Goal: Task Accomplishment & Management: Manage account settings

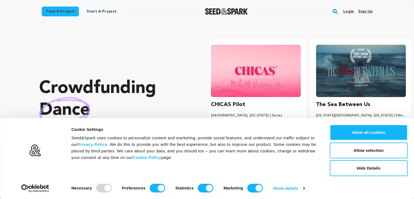
scroll to position [0, 109]
click at [367, 14] on link "Sign up" at bounding box center [365, 11] width 14 height 9
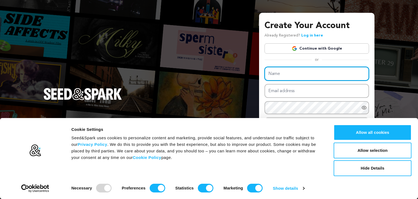
click at [295, 73] on input "Name" at bounding box center [317, 74] width 105 height 14
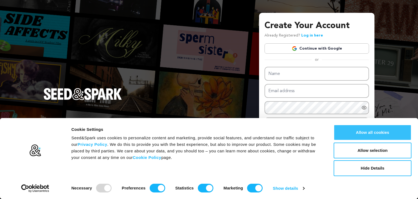
click at [366, 133] on button "Allow all cookies" at bounding box center [373, 132] width 78 height 16
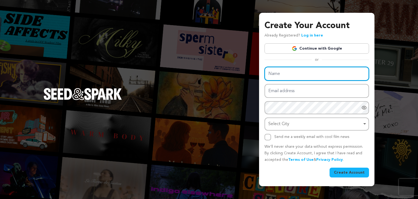
click at [270, 73] on input "Name" at bounding box center [317, 74] width 105 height 14
type input "StreetSMM"
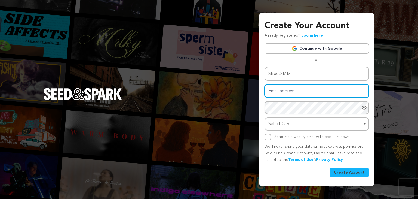
click at [289, 90] on input "Email address" at bounding box center [317, 91] width 105 height 14
type input "streetsmm604@gmail.com"
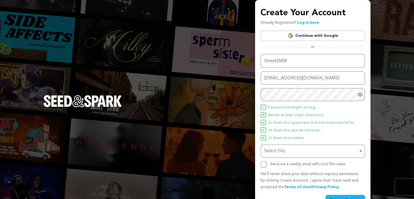
click at [295, 160] on div "Name StreetSMM Email address streetsmm604@gmail.com Password Password must have…" at bounding box center [313, 111] width 105 height 114
click at [284, 147] on div "Select City Remove item" at bounding box center [311, 151] width 94 height 8
type input "jodhpur"
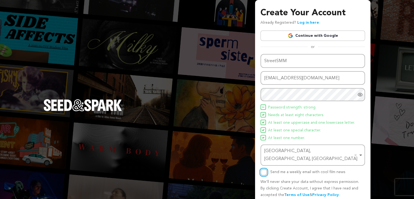
click at [264, 169] on input "Send me a weekly email with cool film news" at bounding box center [264, 172] width 7 height 7
checkbox input "true"
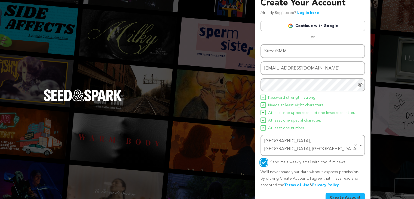
scroll to position [14, 0]
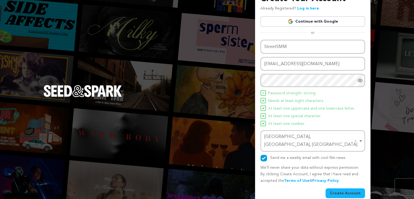
click at [359, 188] on button "Create Account" at bounding box center [345, 193] width 39 height 10
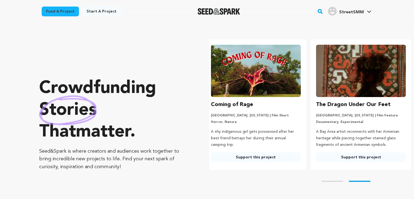
scroll to position [0, 109]
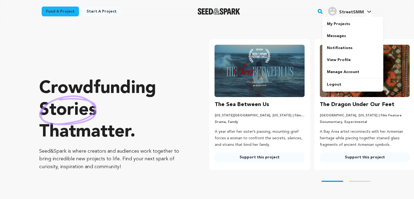
click at [349, 13] on span "StreetSMM" at bounding box center [351, 12] width 25 height 4
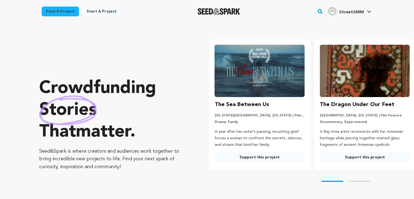
click at [349, 13] on span "StreetSMM" at bounding box center [351, 12] width 25 height 4
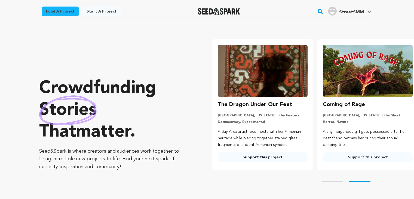
scroll to position [0, 109]
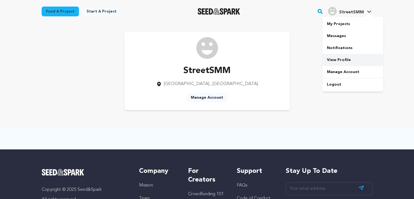
click at [338, 63] on link "View Profile" at bounding box center [352, 60] width 61 height 12
click at [207, 99] on link "Manage Account" at bounding box center [207, 98] width 41 height 10
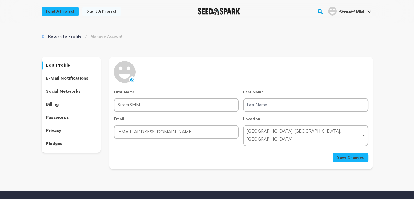
click at [69, 89] on p "social networks" at bounding box center [63, 91] width 35 height 7
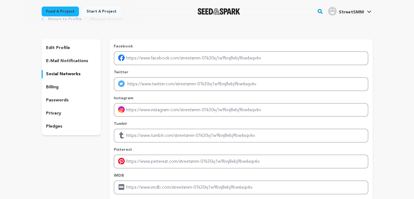
scroll to position [15, 0]
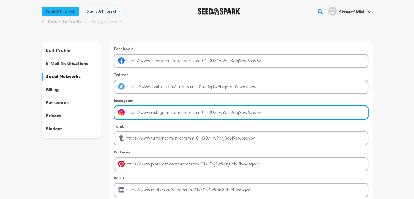
click at [139, 109] on input "Enter instagram handle link" at bounding box center [241, 113] width 254 height 14
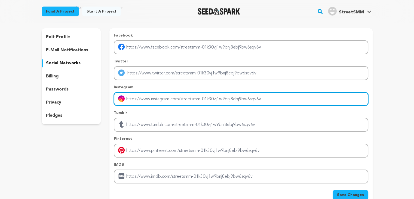
scroll to position [0, 0]
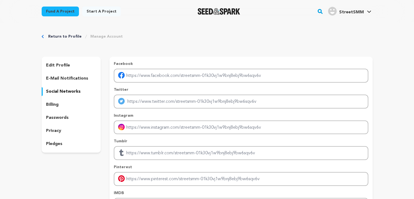
click at [81, 80] on p "e-mail notifications" at bounding box center [67, 78] width 42 height 7
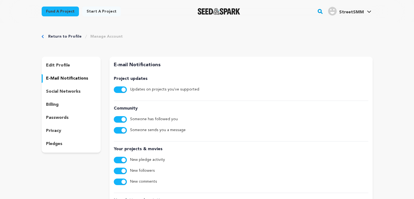
click at [73, 73] on div "edit profile e-mail notifications social networks billing passwords privacy ple…" at bounding box center [71, 105] width 59 height 96
click at [71, 71] on div "edit profile e-mail notifications social networks billing passwords privacy ple…" at bounding box center [71, 105] width 59 height 96
click at [69, 70] on div "edit profile e-mail notifications social networks billing passwords privacy ple…" at bounding box center [71, 105] width 59 height 96
click at [65, 66] on p "edit profile" at bounding box center [58, 65] width 24 height 7
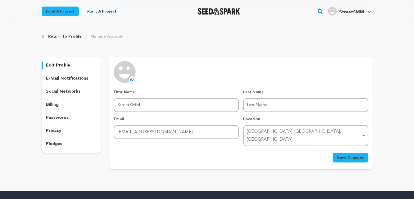
click at [132, 79] on icon at bounding box center [132, 79] width 4 height 4
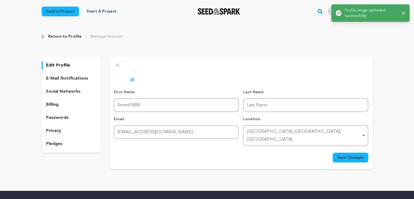
click at [334, 152] on button "Save Changes" at bounding box center [351, 157] width 36 height 10
click at [338, 152] on button "Save Changes" at bounding box center [351, 157] width 36 height 10
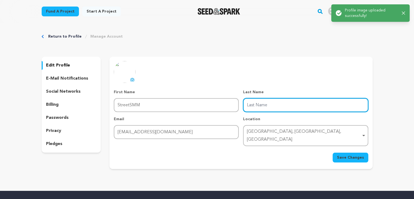
click at [280, 108] on input "Last Name" at bounding box center [305, 105] width 125 height 14
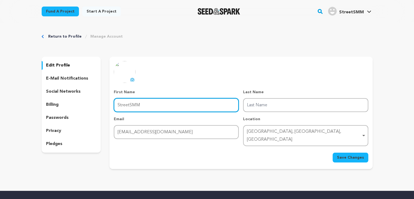
click at [224, 101] on input "StreetSMM" at bounding box center [176, 105] width 125 height 14
type input "Street"
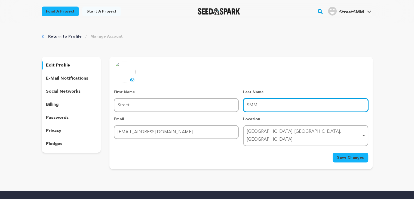
type input "SMM"
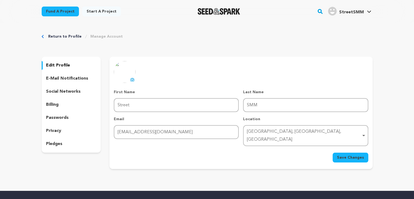
click at [342, 152] on button "Save Changes" at bounding box center [351, 157] width 36 height 10
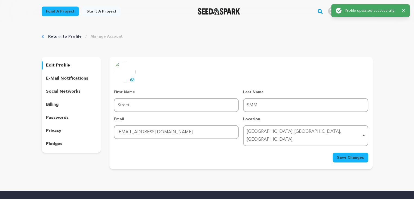
click at [313, 53] on div "Return to Profile Manage Account edit profile e-mail notifications social netwo…" at bounding box center [207, 102] width 349 height 159
click at [402, 13] on div "Success: Info: Warning: Error: Profile updated successfully! Close notification" at bounding box center [371, 11] width 70 height 6
click at [402, 12] on icon "button" at bounding box center [404, 11] width 4 height 4
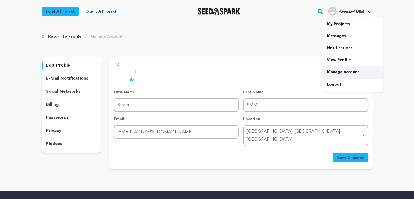
click at [337, 69] on link "Manage Account" at bounding box center [352, 72] width 61 height 12
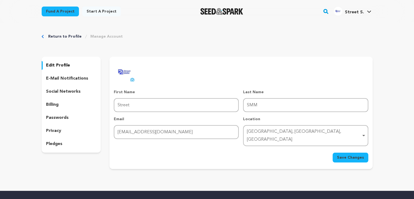
click link "Return to Profile"
